Goal: Information Seeking & Learning: Learn about a topic

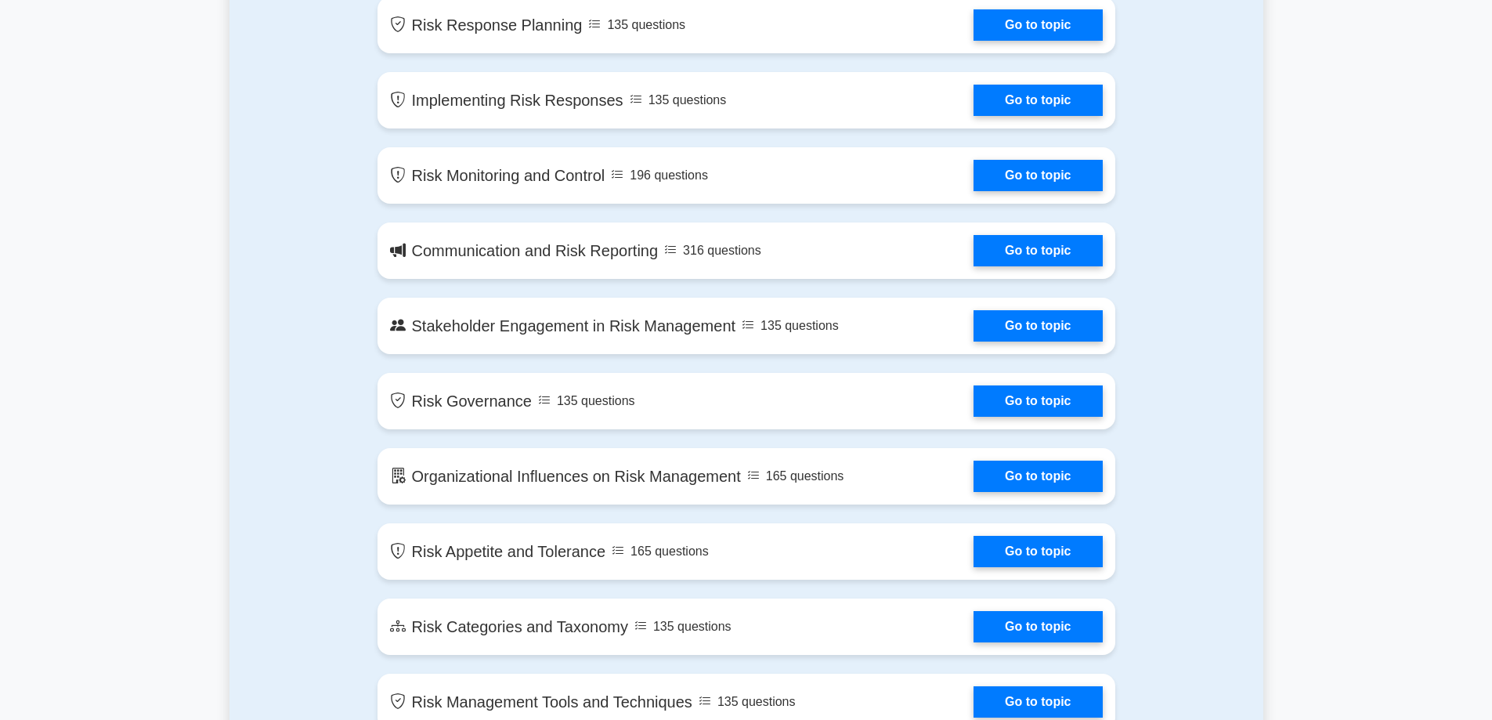
scroll to position [715, 0]
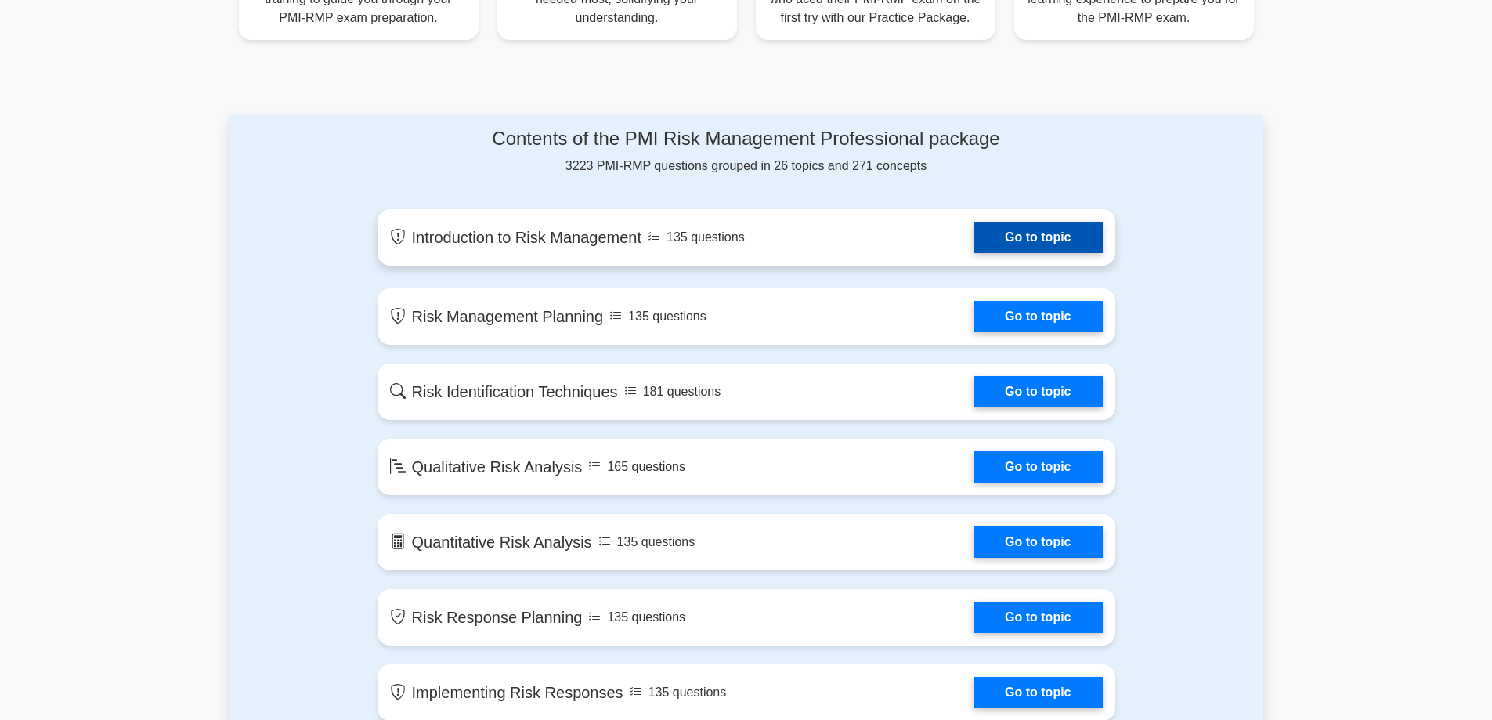
click at [1102, 244] on link "Go to topic" at bounding box center [1038, 237] width 128 height 31
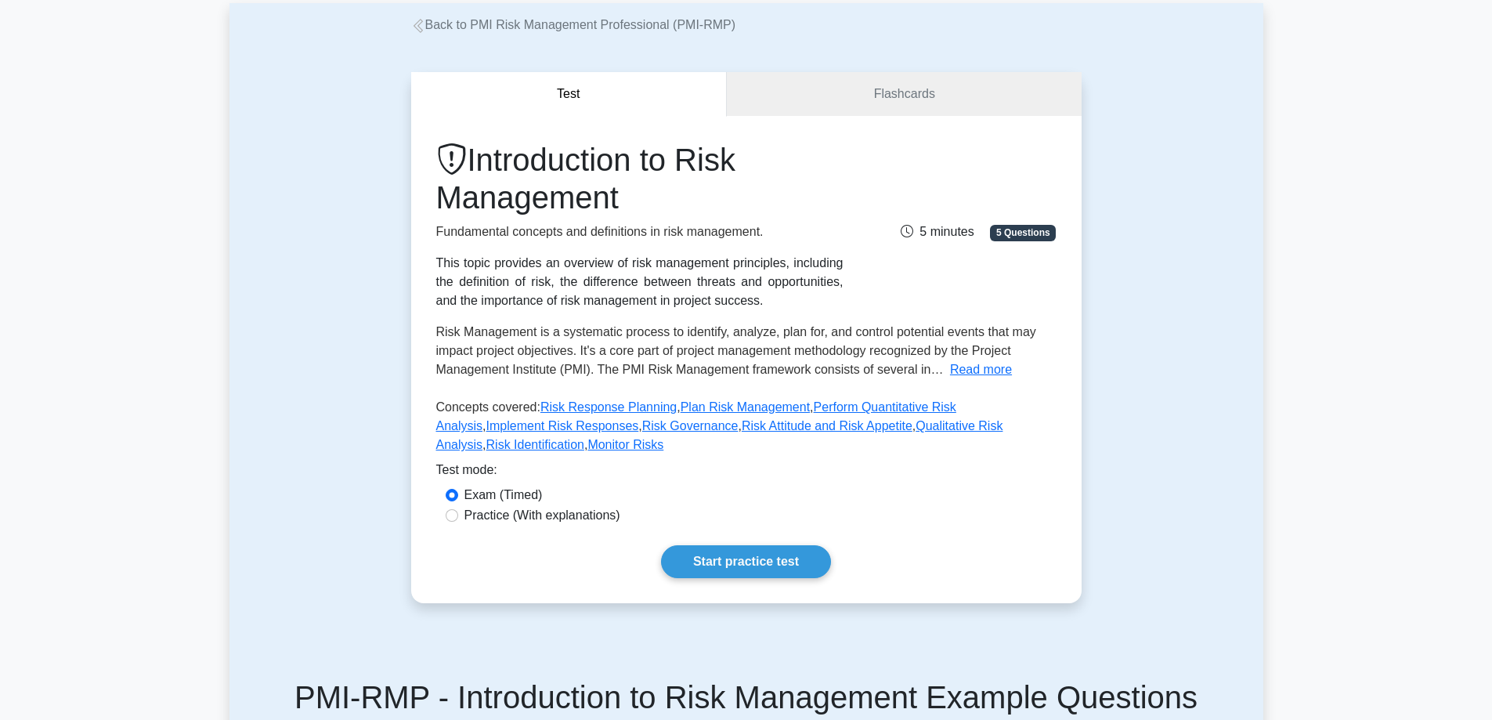
scroll to position [313, 0]
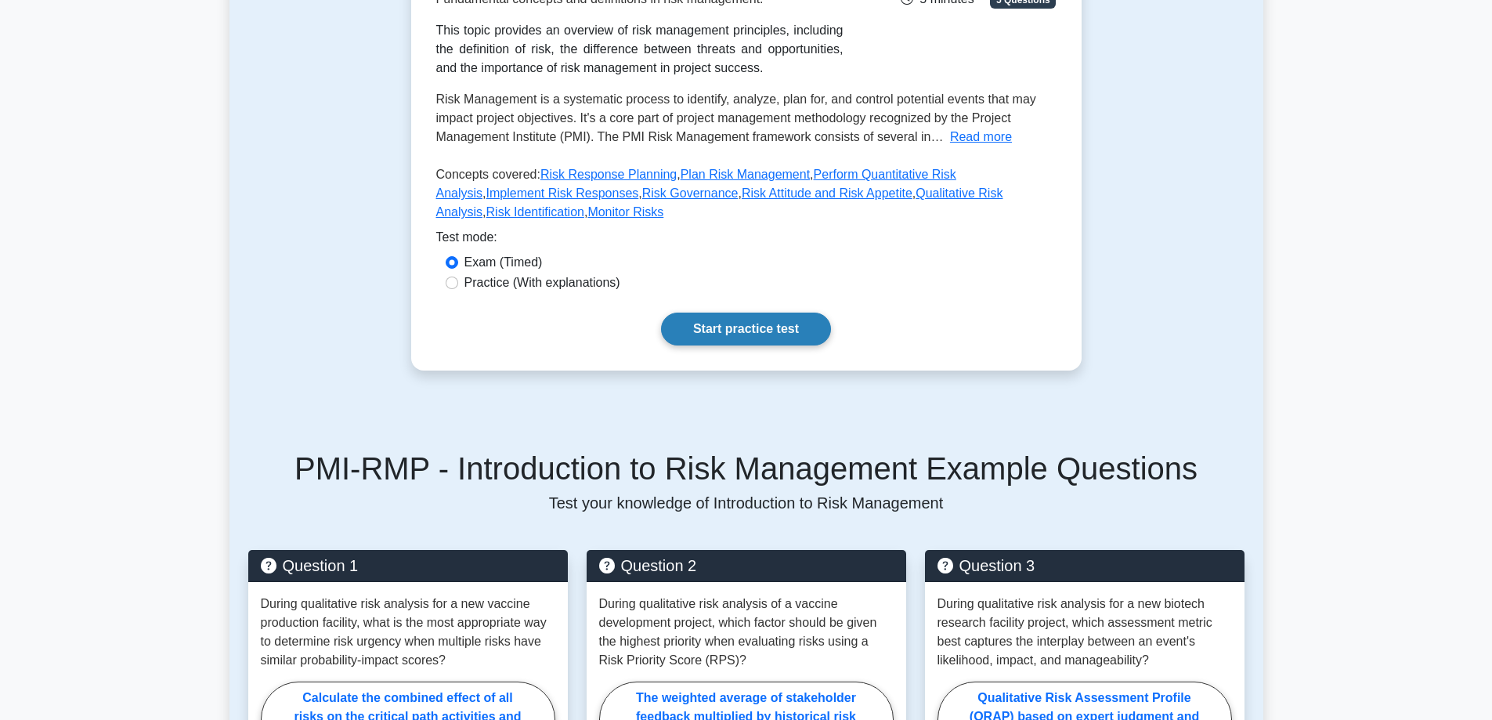
click at [786, 324] on link "Start practice test" at bounding box center [746, 329] width 170 height 33
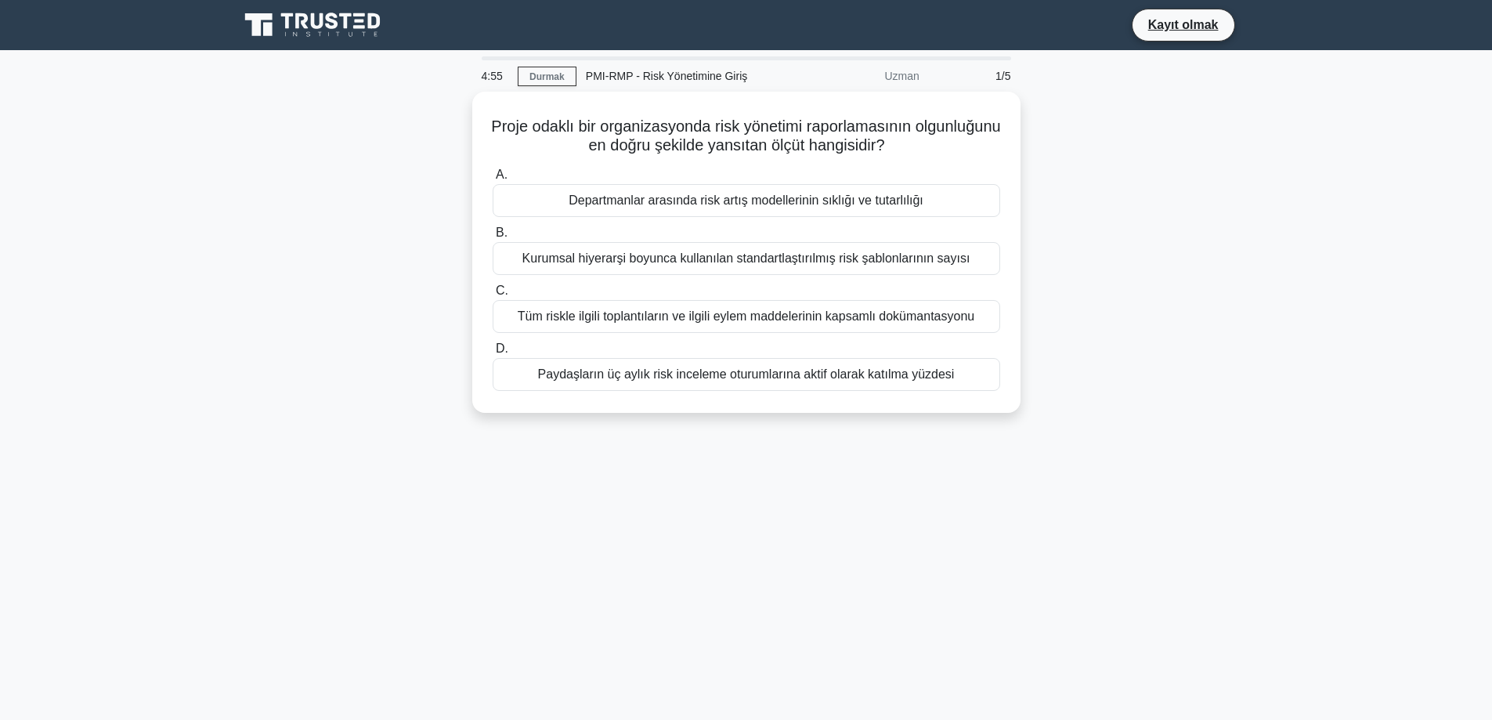
click at [1221, 173] on div "Proje odaklı bir organizasyonda risk yönetimi raporlamasının olgunluğunu en doğ…" at bounding box center [747, 262] width 1034 height 340
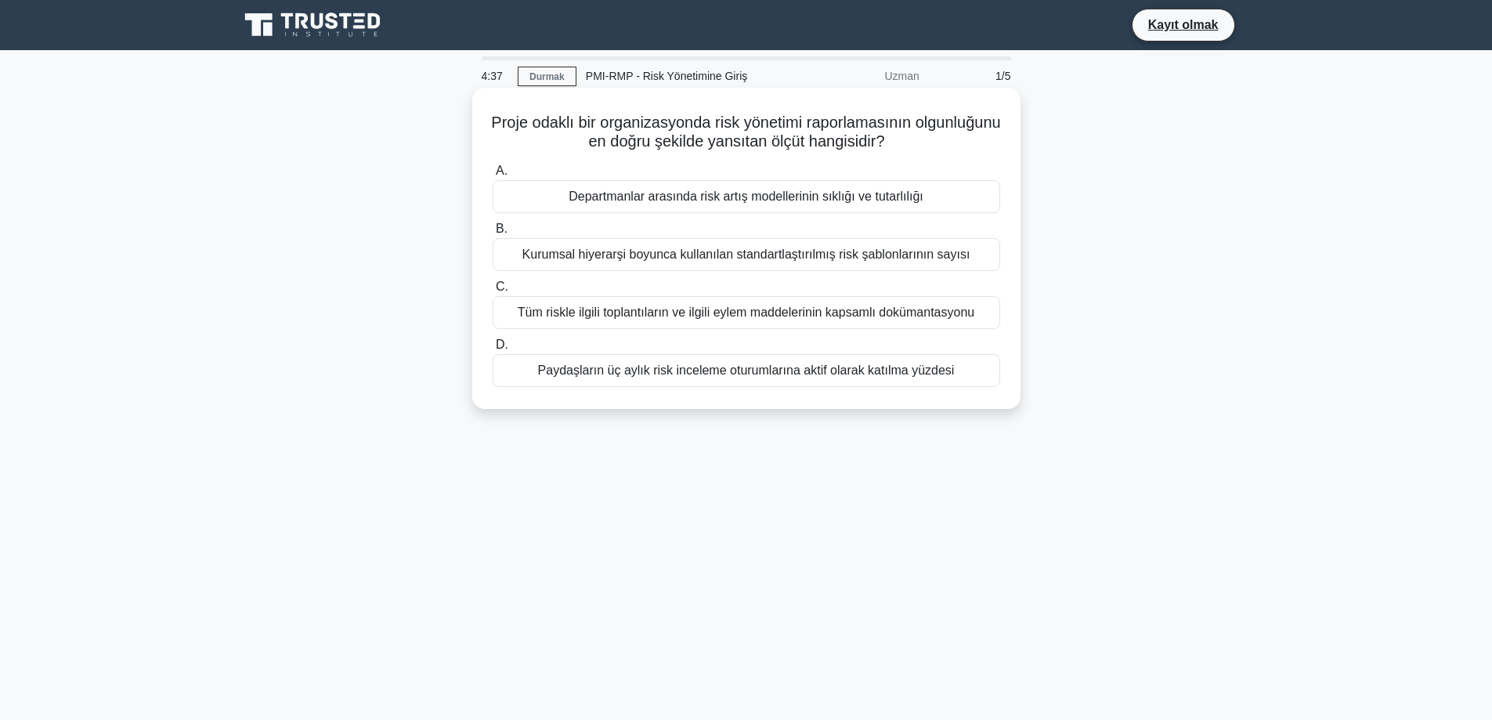
click at [879, 193] on font "Departmanlar arasında risk artış modellerinin sıklığı ve tutarlılığı" at bounding box center [746, 196] width 355 height 13
click at [493, 176] on input "A. Departmanlar arasında risk artış modellerinin sıklığı ve tutarlılığı" at bounding box center [493, 171] width 0 height 10
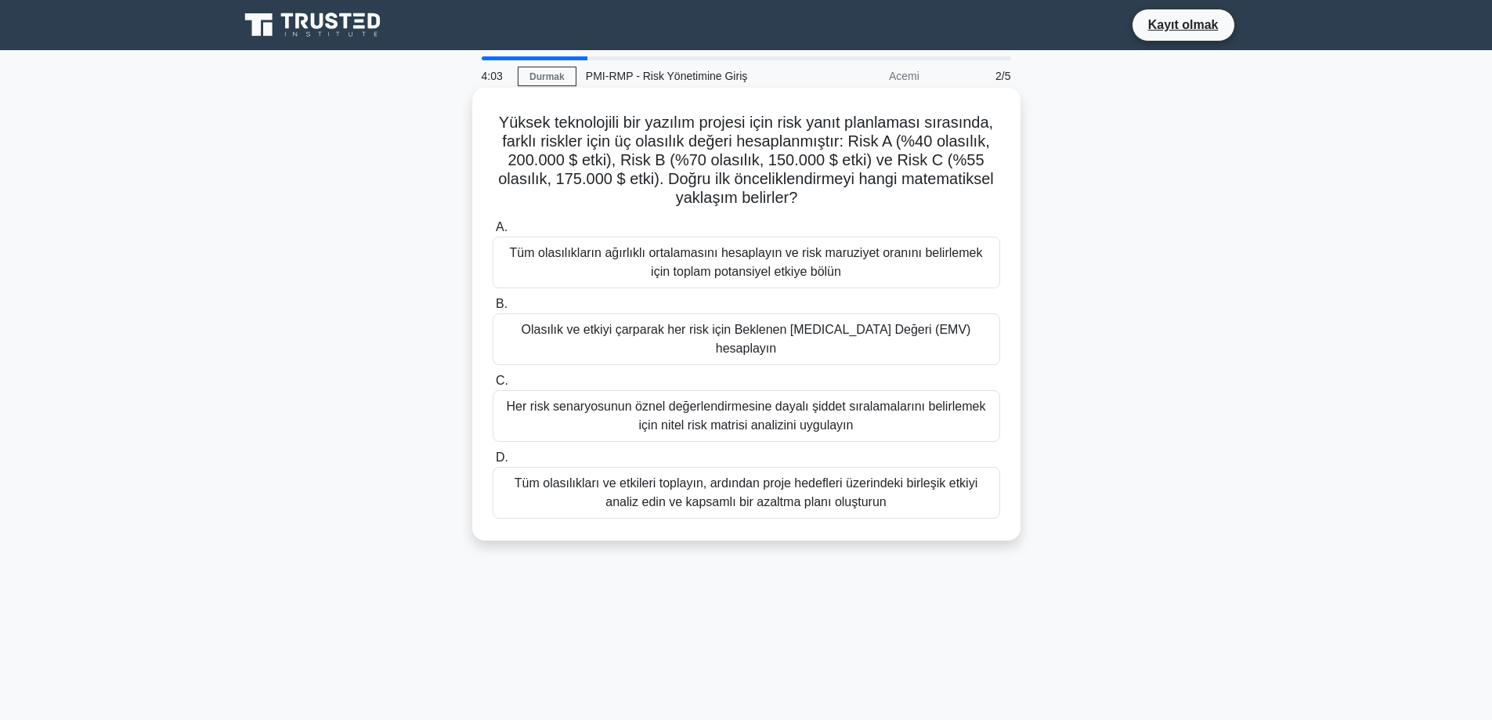
click at [882, 329] on font "Olasılık ve etkiyi çarparak her risk için Beklenen Parasal Değeri (EMV) hesapla…" at bounding box center [747, 339] width 450 height 32
click at [493, 309] on input "B. Olasılık ve etkiyi çarparak her risk için Beklenen Parasal Değeri (EMV) hesa…" at bounding box center [493, 304] width 0 height 10
